Goal: Find specific fact: Find specific fact

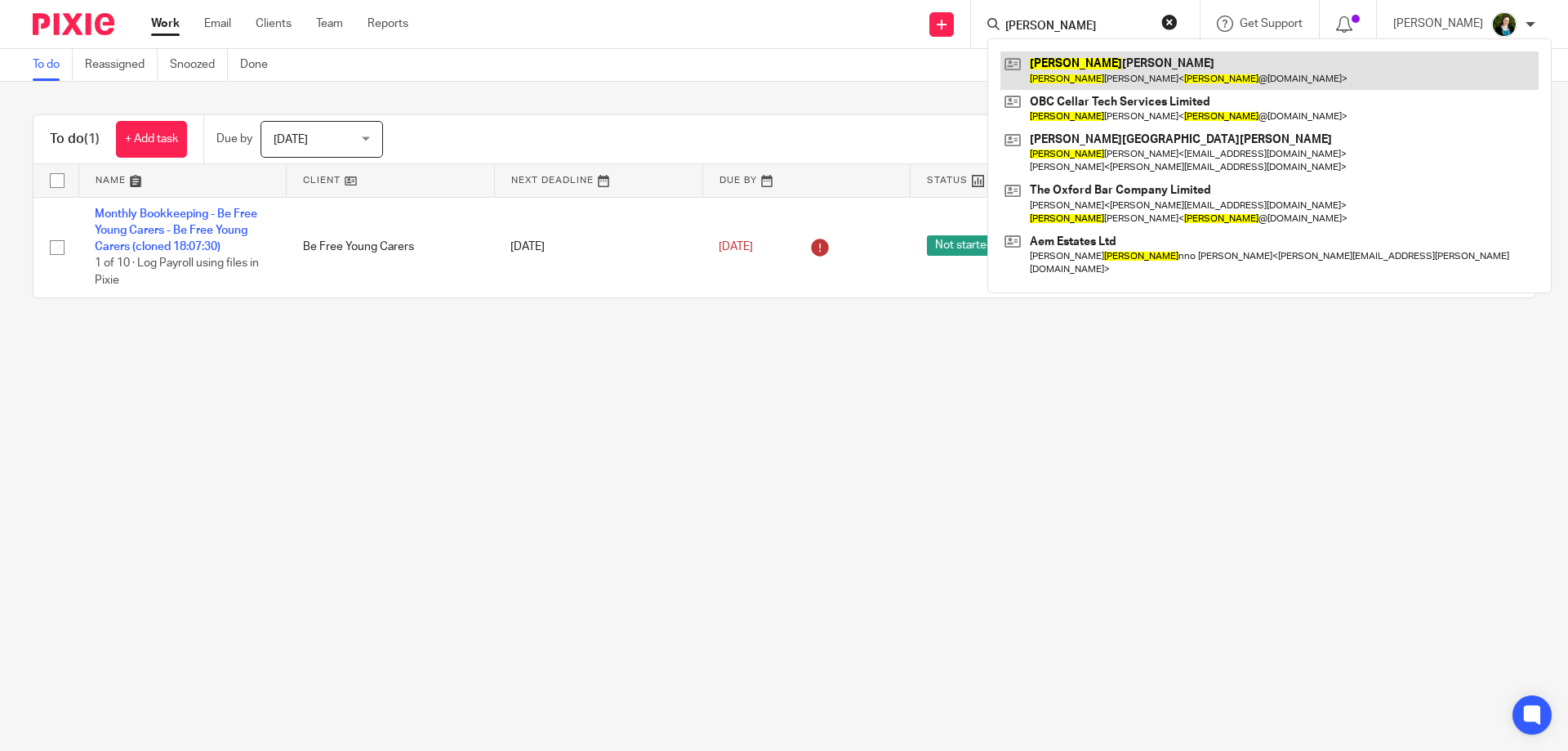
type input "emma"
click at [1098, 84] on link at bounding box center [1269, 71] width 538 height 38
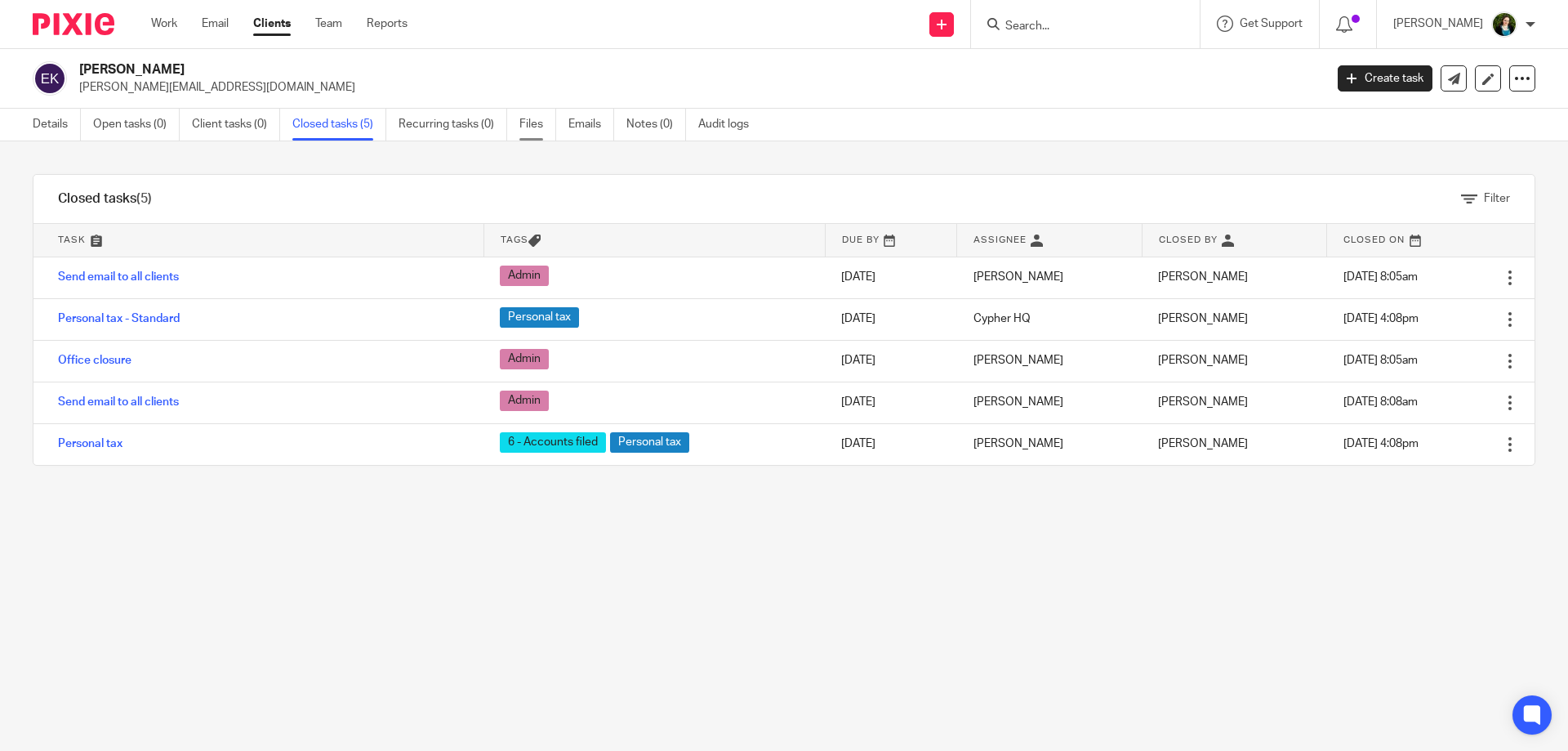
click at [545, 122] on link "Files" at bounding box center [537, 125] width 37 height 32
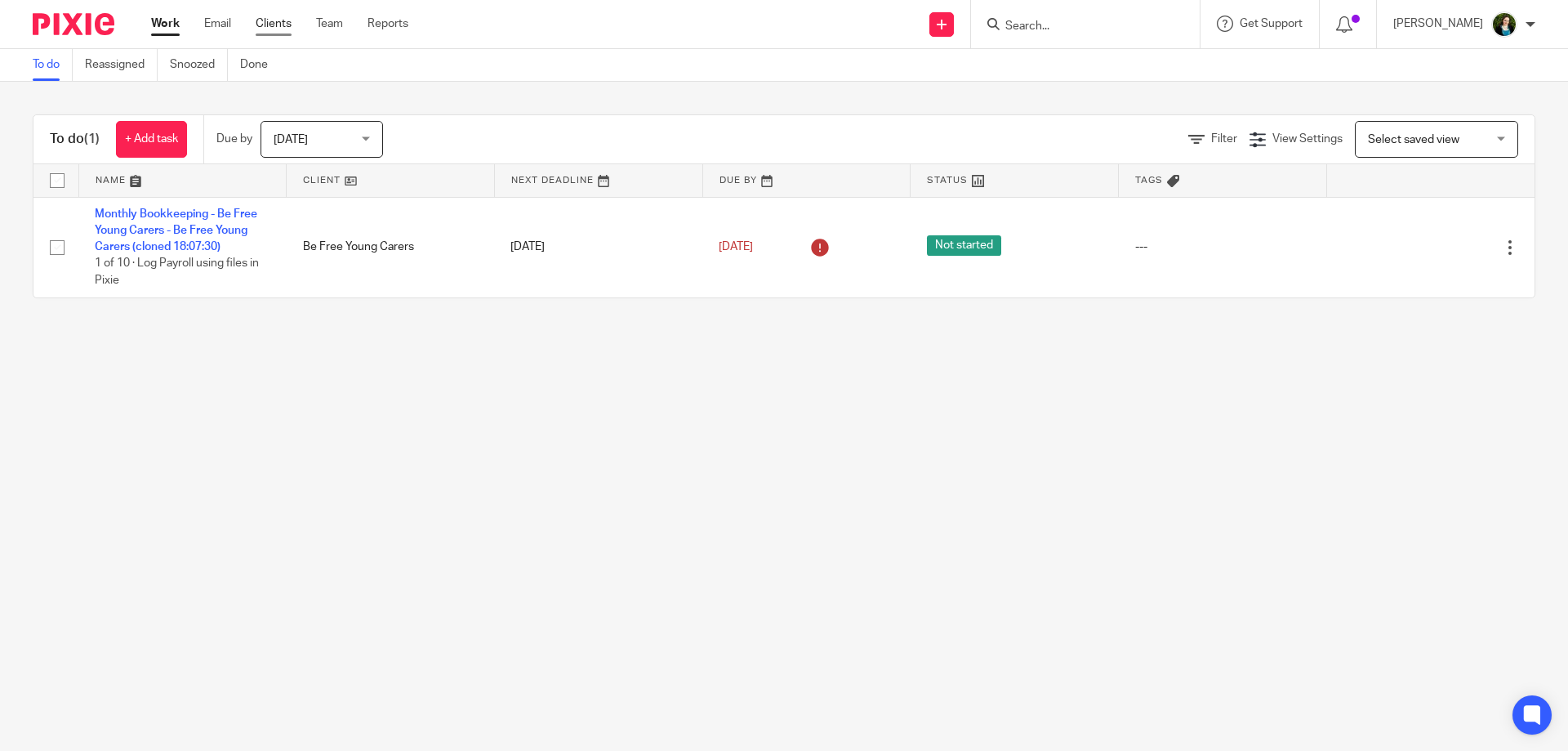
click at [274, 30] on link "Clients" at bounding box center [274, 24] width 36 height 16
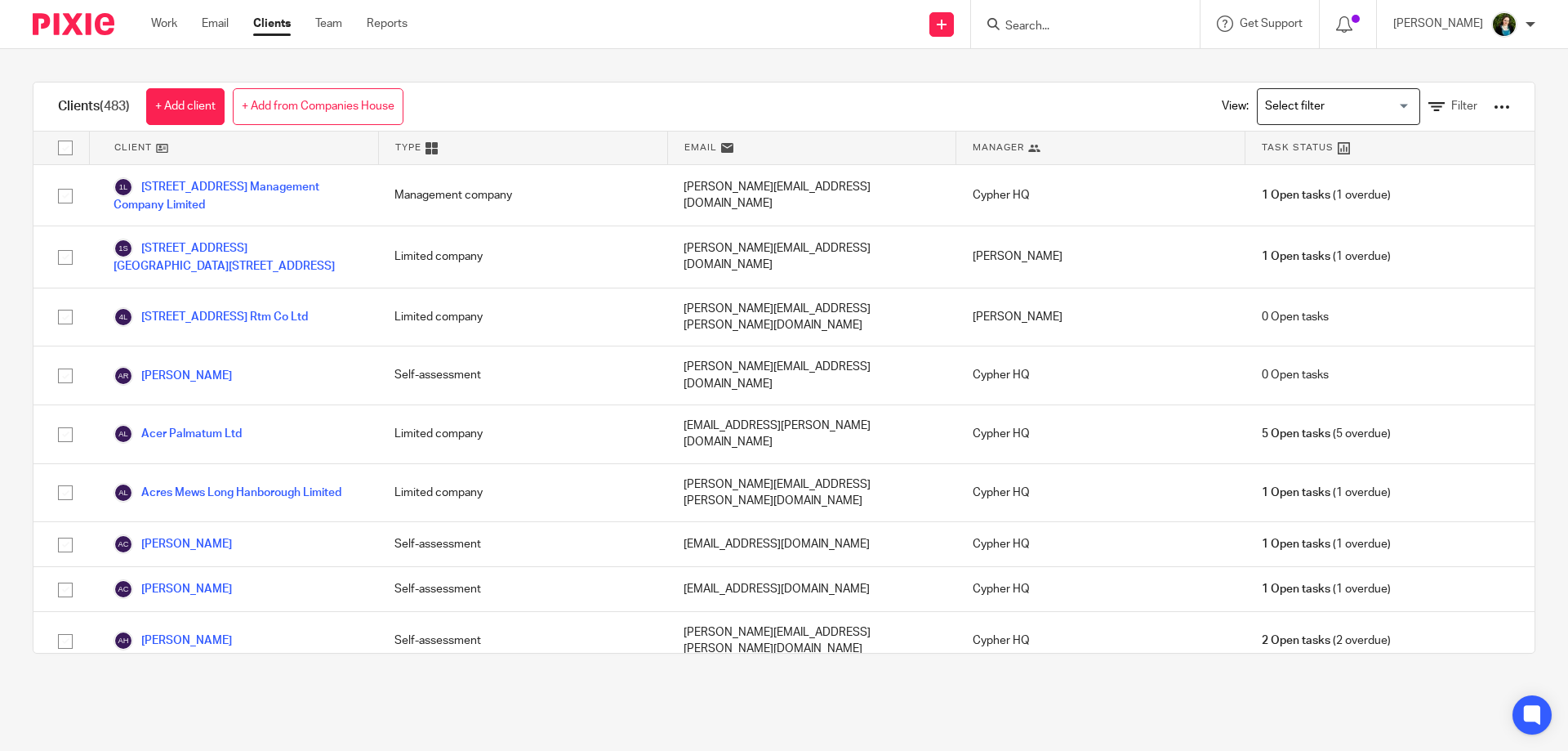
click at [1071, 25] on input "Search" at bounding box center [1077, 27] width 147 height 15
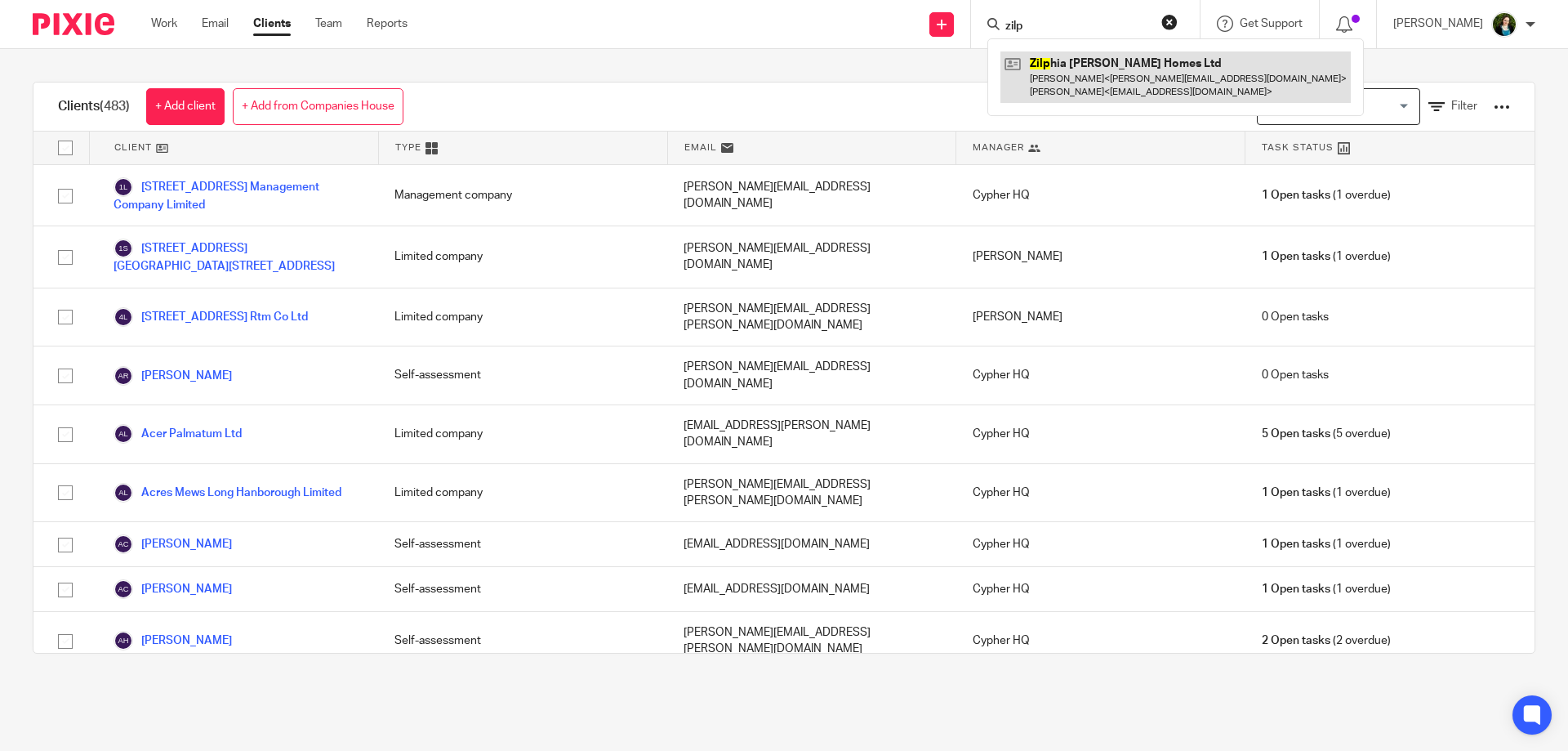
type input "zilp"
click at [1102, 76] on link at bounding box center [1176, 77] width 351 height 51
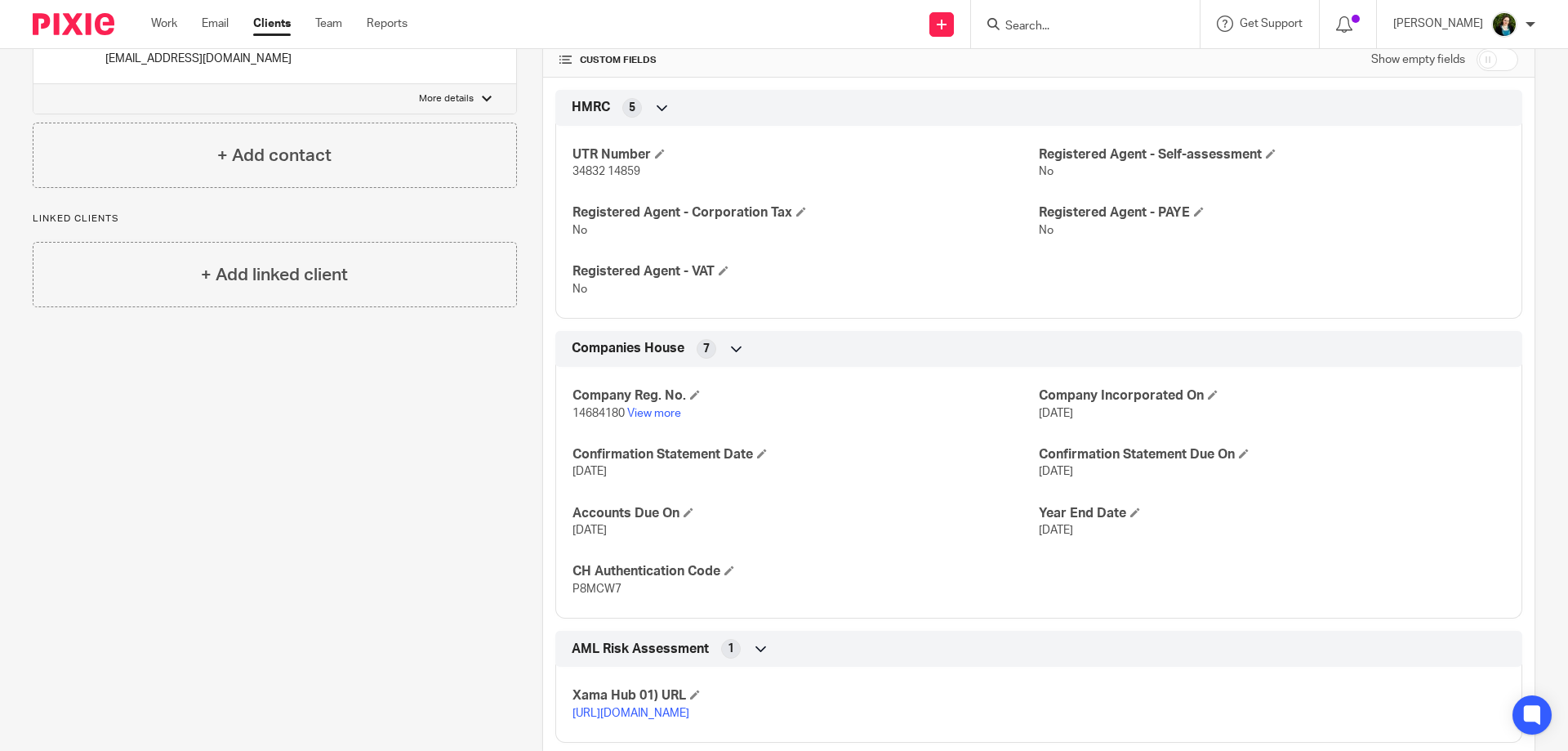
scroll to position [357, 0]
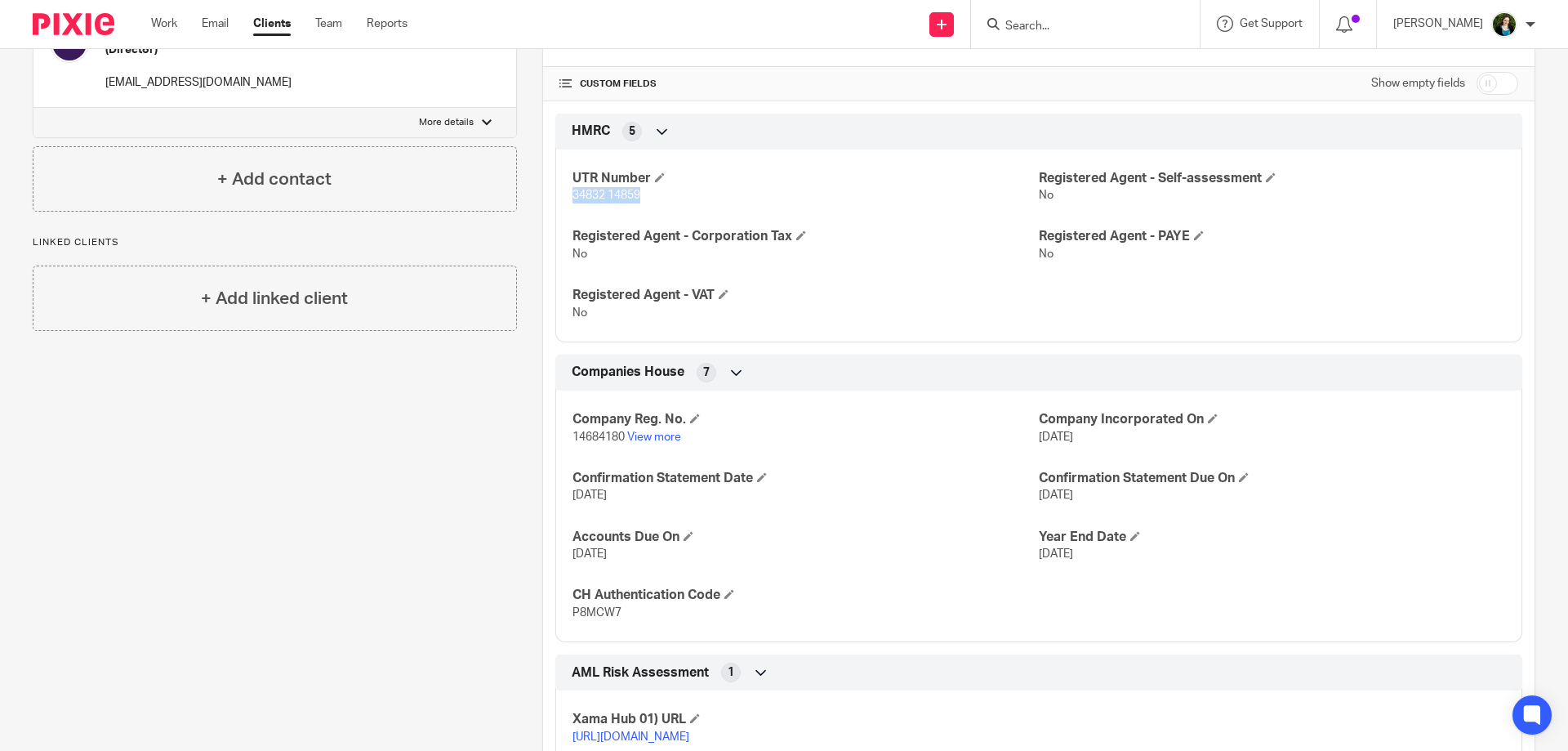
drag, startPoint x: 661, startPoint y: 194, endPoint x: 556, endPoint y: 204, distance: 105.5
click at [556, 204] on div "UTR Number 34832 14859 Registered Agent - Self-assessment No Registered Agent -…" at bounding box center [1039, 239] width 967 height 205
copy span "34832 14859"
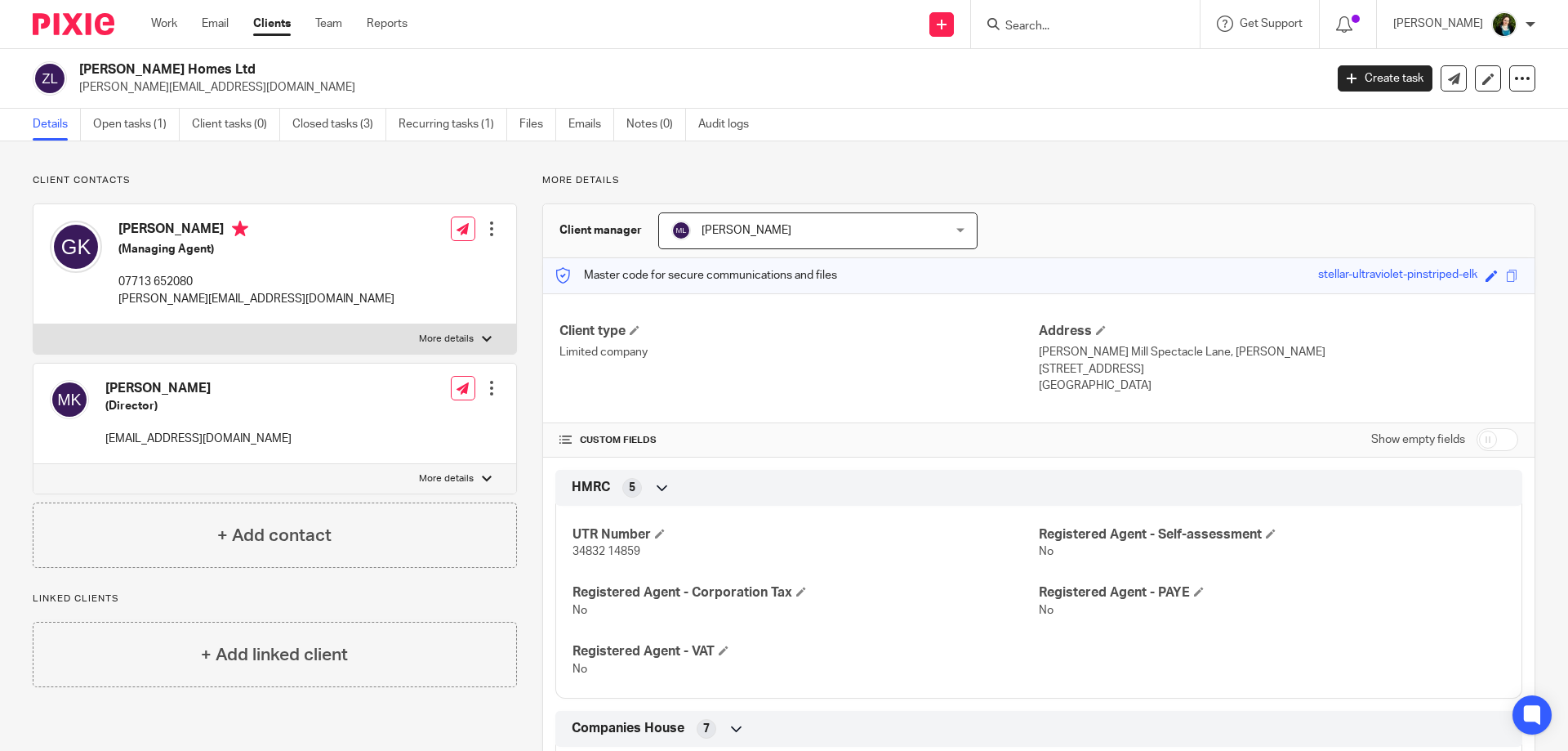
click at [1065, 25] on input "Search" at bounding box center [1077, 27] width 147 height 15
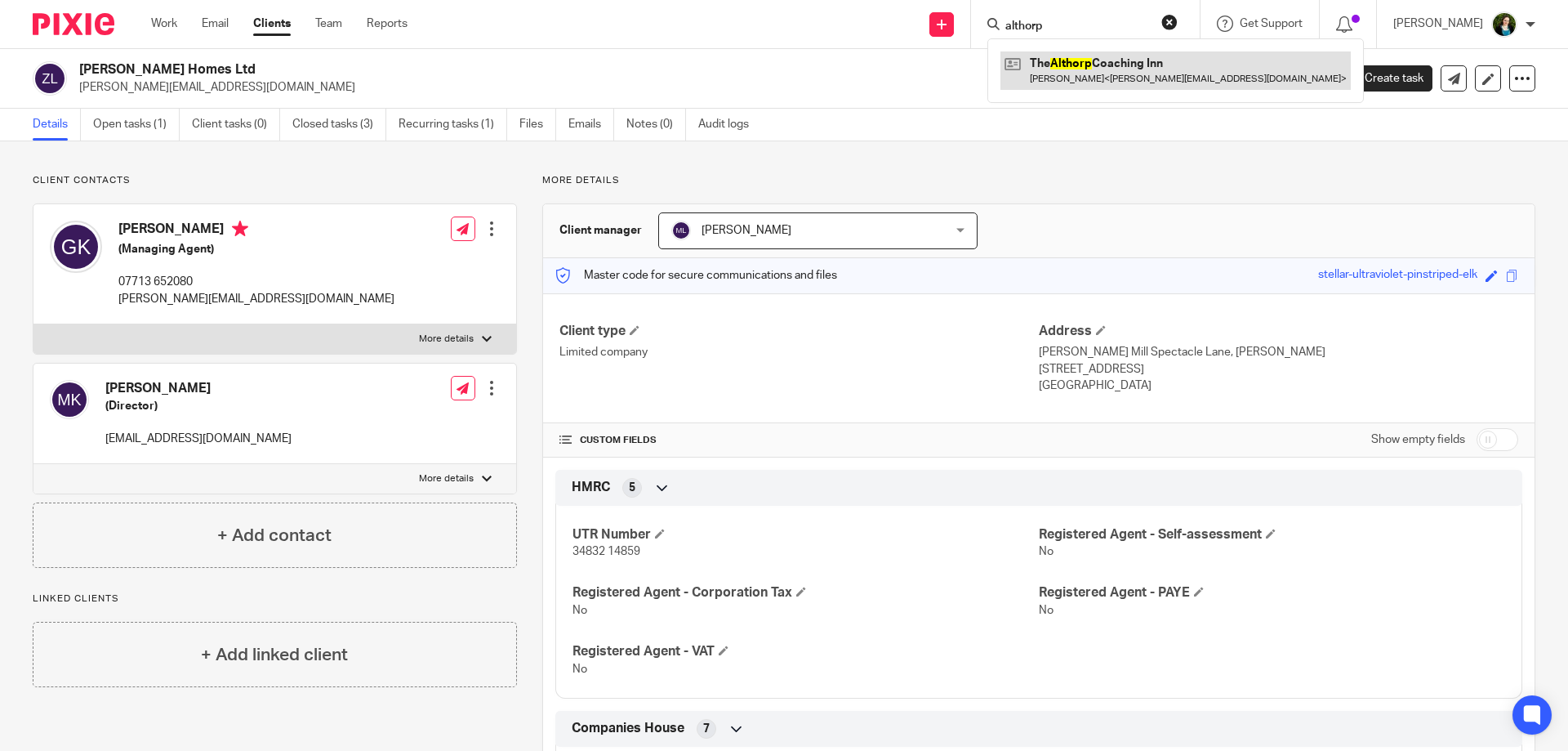
type input "althorp"
click at [1155, 68] on link at bounding box center [1176, 71] width 351 height 38
